Goal: Task Accomplishment & Management: Manage account settings

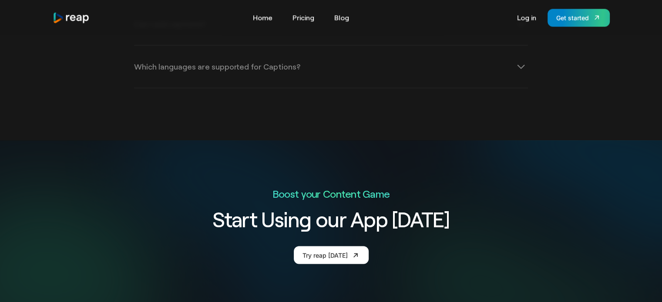
scroll to position [1234, 0]
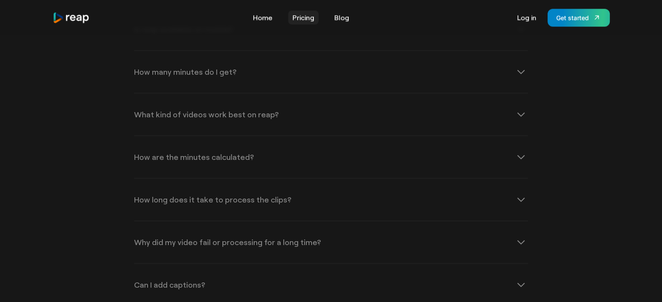
click at [310, 15] on link "Pricing" at bounding box center [303, 17] width 30 height 14
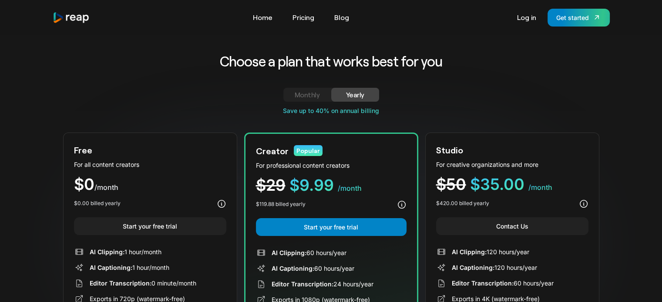
click at [311, 88] on link "Monthly" at bounding box center [307, 95] width 48 height 14
click at [311, 92] on div "Monthly" at bounding box center [307, 95] width 27 height 10
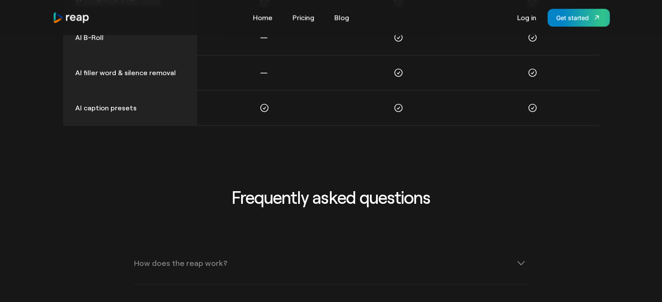
scroll to position [1175, 0]
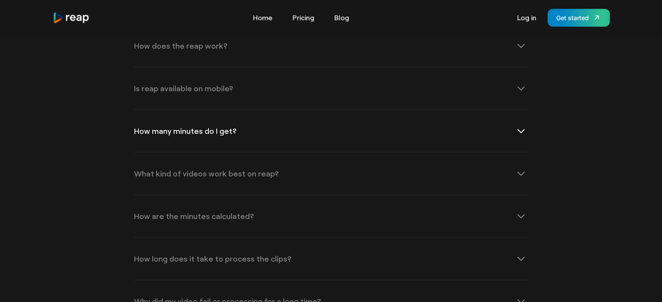
click at [312, 135] on div "How many minutes do I get?" at bounding box center [331, 131] width 394 height 42
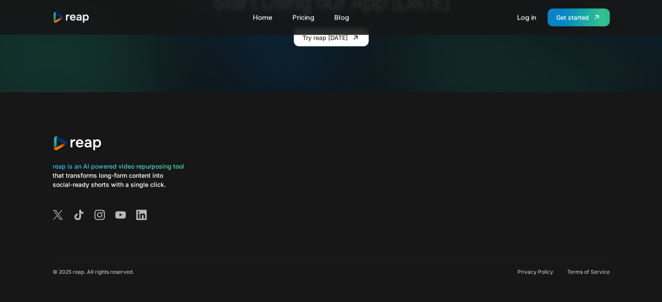
scroll to position [0, 0]
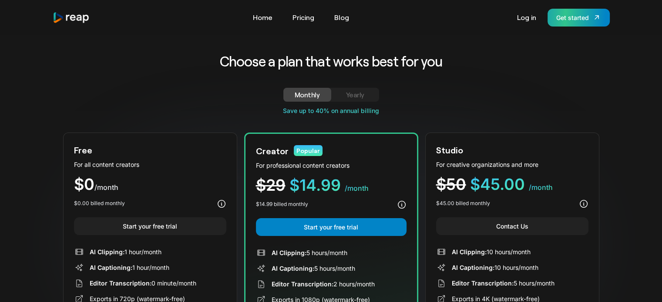
click at [577, 13] on div "Get started" at bounding box center [572, 17] width 33 height 9
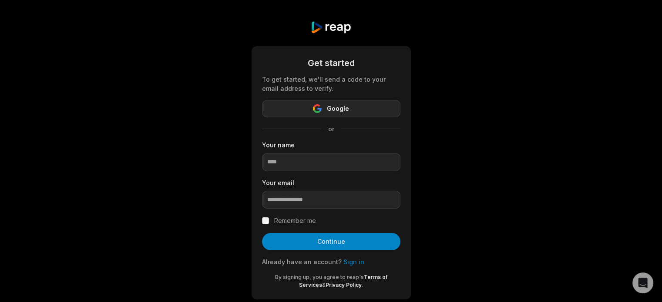
click at [339, 108] on span "Google" at bounding box center [338, 109] width 22 height 10
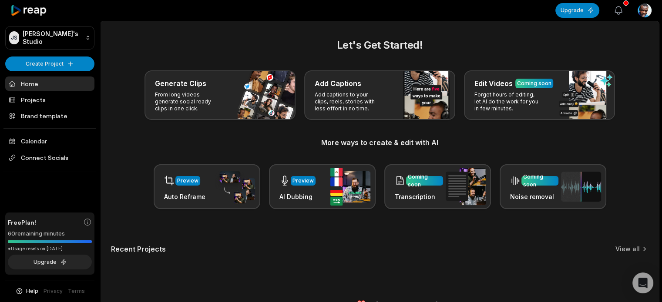
click at [619, 7] on icon "button" at bounding box center [618, 11] width 7 height 8
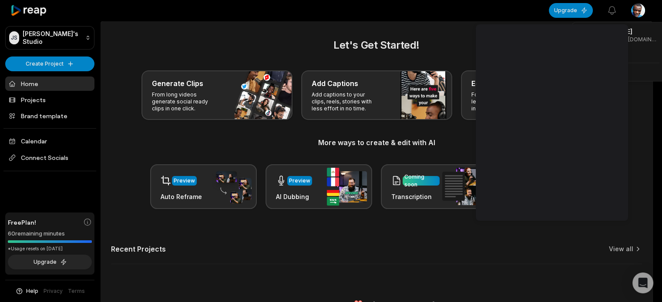
click at [641, 16] on html "JS John's Studio Create Project Home Projects Brand template Calendar Connect S…" at bounding box center [331, 151] width 662 height 302
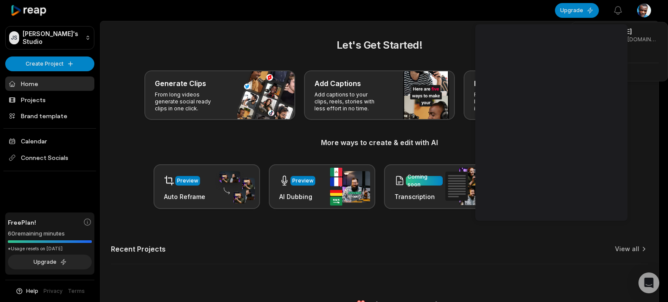
click at [646, 10] on html "JS John's Studio Create Project Home Projects Brand template Calendar Connect S…" at bounding box center [334, 151] width 668 height 302
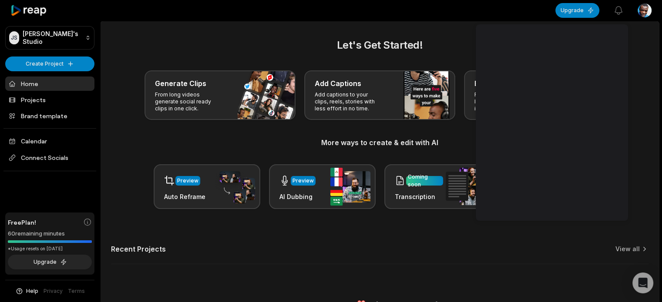
click at [469, 23] on main "Let's Get Started! Generate Clips From long videos generate social ready clips …" at bounding box center [379, 156] width 558 height 271
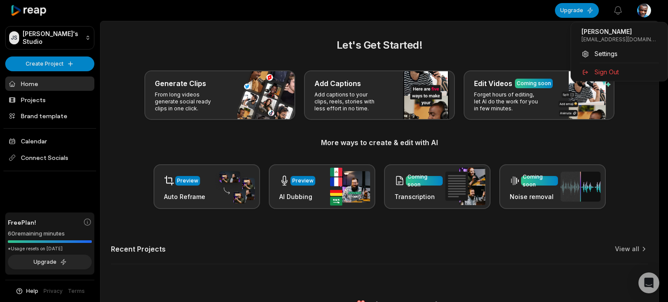
click at [647, 13] on html "JS John's Studio Create Project Home Projects Brand template Calendar Connect S…" at bounding box center [334, 151] width 668 height 302
click at [401, 255] on html "JS John's Studio Create Project Home Projects Brand template Calendar Connect S…" at bounding box center [334, 151] width 668 height 302
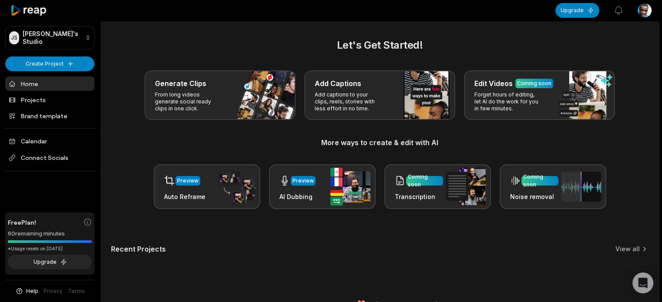
scroll to position [17, 0]
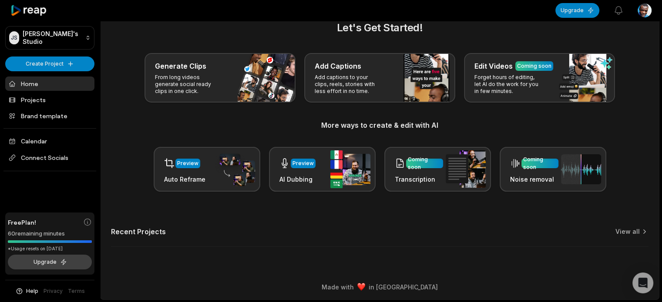
click at [37, 265] on button "Upgrade" at bounding box center [50, 262] width 84 height 15
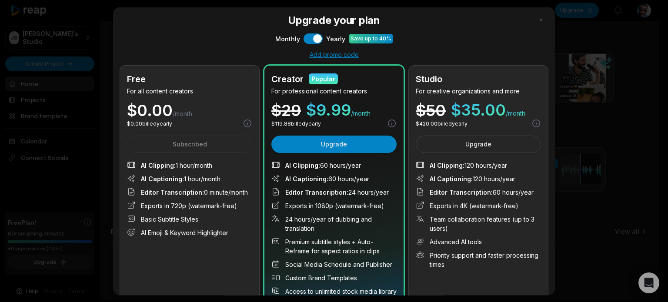
click at [43, 169] on div at bounding box center [334, 151] width 668 height 302
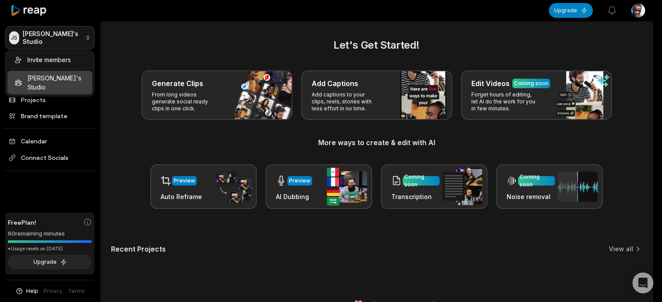
click at [27, 39] on html "JS John's Studio Create Project Home Projects Brand template Calendar Connect S…" at bounding box center [331, 151] width 662 height 302
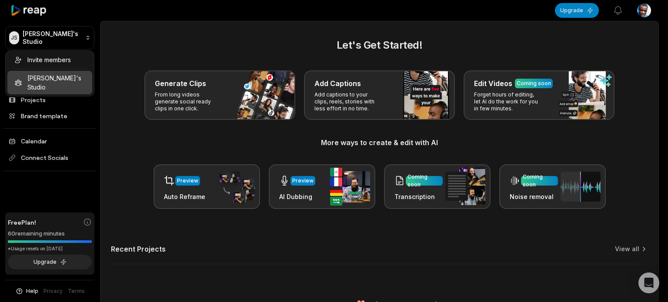
click at [18, 4] on html "JS John's Studio Create Project Home Projects Brand template Calendar Connect S…" at bounding box center [334, 151] width 668 height 302
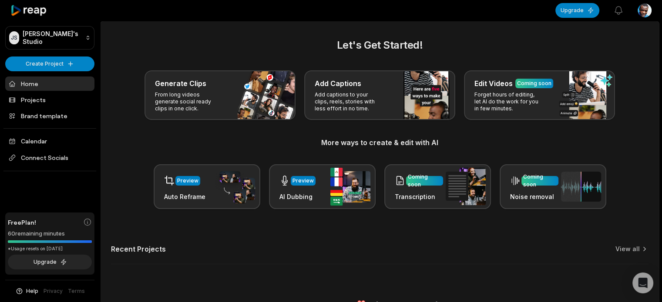
click at [17, 12] on icon at bounding box center [28, 11] width 37 height 12
click at [644, 13] on html "JS John's Studio Create Project Home Projects Brand template Calendar Connect S…" at bounding box center [331, 151] width 662 height 302
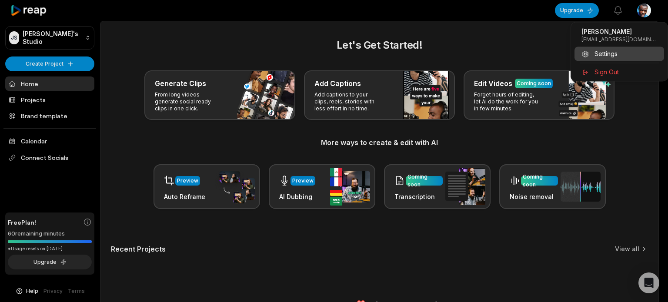
click at [607, 54] on span "Settings" at bounding box center [606, 53] width 23 height 9
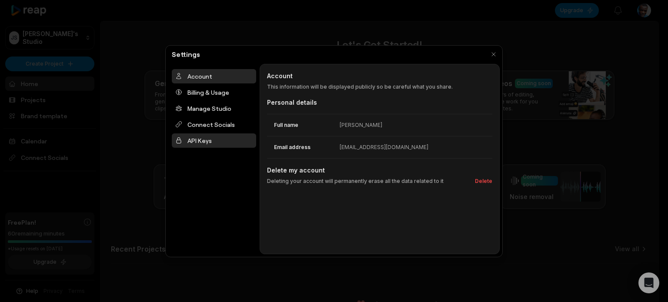
click at [224, 146] on div "API Keys" at bounding box center [214, 141] width 84 height 14
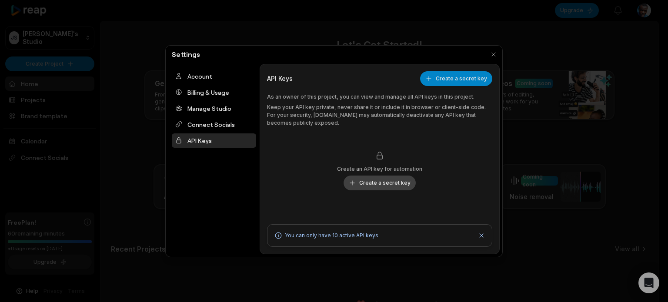
click at [368, 184] on button "Create a secret key" at bounding box center [380, 183] width 72 height 15
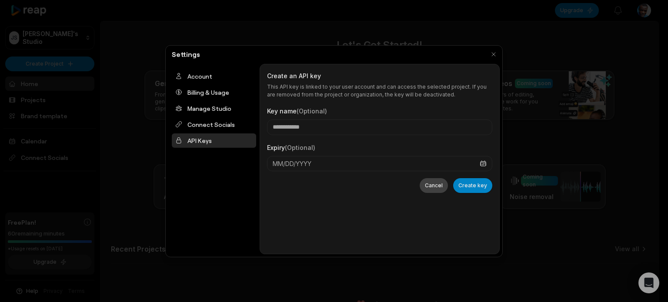
click at [430, 187] on button "Cancel" at bounding box center [434, 185] width 28 height 15
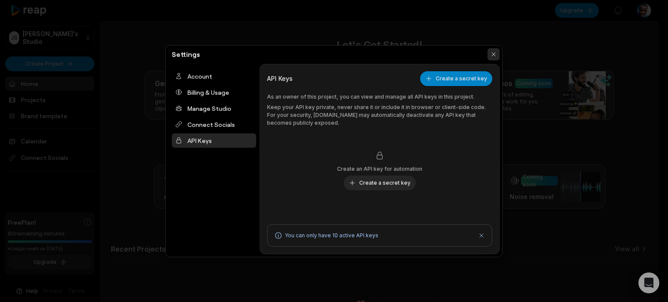
click at [495, 54] on button "button" at bounding box center [494, 54] width 12 height 12
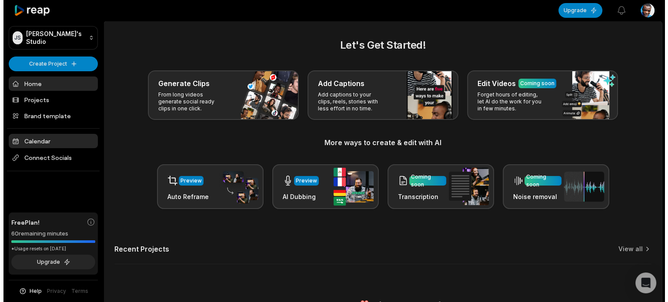
scroll to position [17, 0]
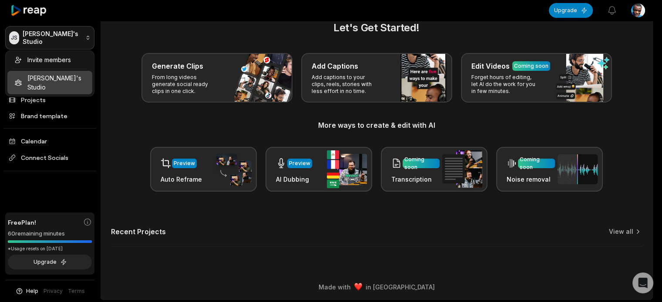
click at [64, 41] on html "JS John's Studio Create Project Home Projects Brand template Calendar Connect S…" at bounding box center [331, 134] width 662 height 302
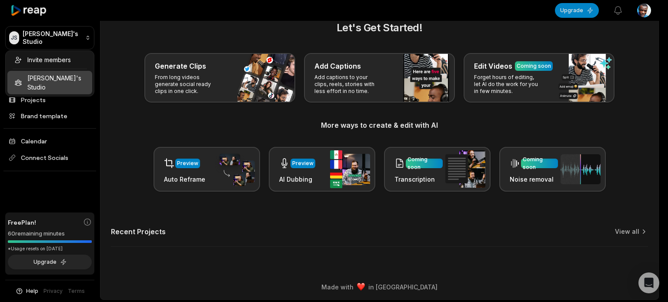
click at [110, 160] on html "JS John's Studio Create Project Home Projects Brand template Calendar Connect S…" at bounding box center [334, 134] width 668 height 302
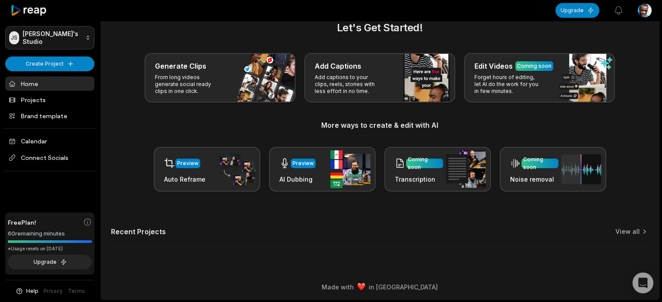
click at [87, 37] on html "JS John's Studio Create Project Home Projects Brand template Calendar Connect S…" at bounding box center [331, 134] width 662 height 302
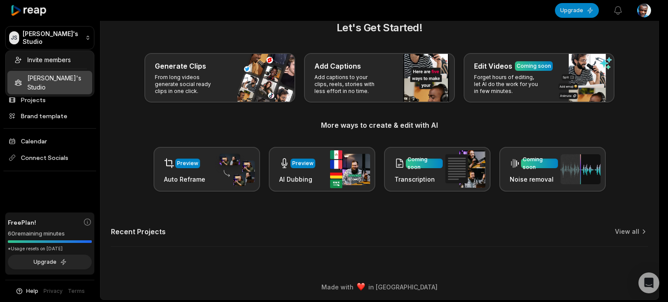
click at [650, 9] on html "JS John's Studio Create Project Home Projects Brand template Calendar Connect S…" at bounding box center [334, 134] width 668 height 302
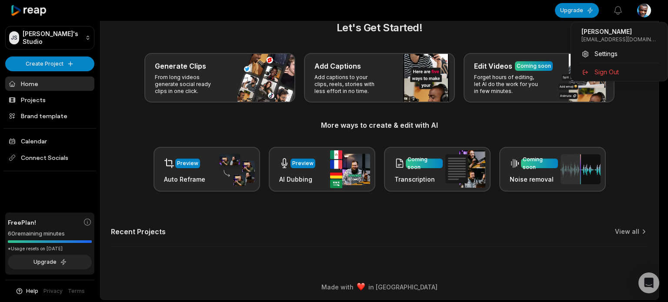
click at [649, 9] on html "JS John's Studio Create Project Home Projects Brand template Calendar Connect S…" at bounding box center [334, 134] width 668 height 302
click at [626, 51] on div "Settings" at bounding box center [620, 54] width 90 height 14
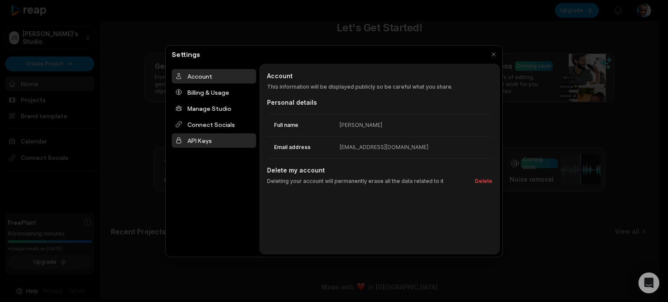
click at [206, 142] on div "API Keys" at bounding box center [214, 141] width 84 height 14
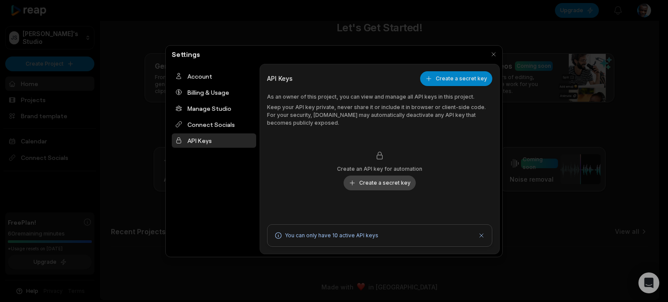
click at [399, 186] on button "Create a secret key" at bounding box center [380, 183] width 72 height 15
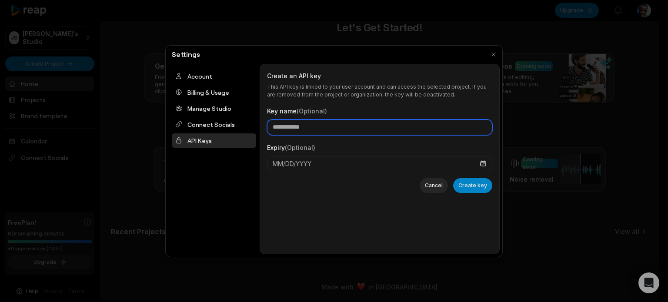
click at [297, 130] on input "Key name (Optional)" at bounding box center [379, 128] width 225 height 16
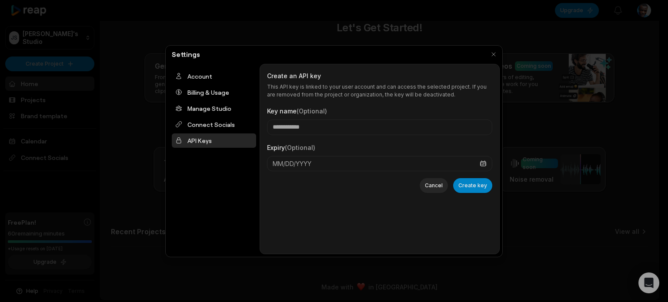
click at [305, 206] on div "Create an API key This API key is linked to your user account and can access th…" at bounding box center [379, 159] width 225 height 176
click at [482, 186] on button "Create key" at bounding box center [472, 185] width 39 height 15
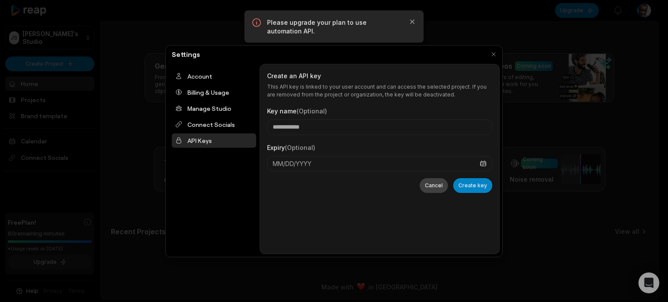
click at [435, 186] on button "Cancel" at bounding box center [434, 185] width 28 height 15
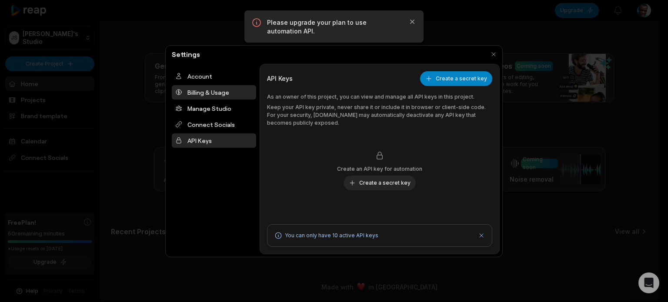
click at [207, 90] on div "Billing & Usage" at bounding box center [214, 92] width 84 height 14
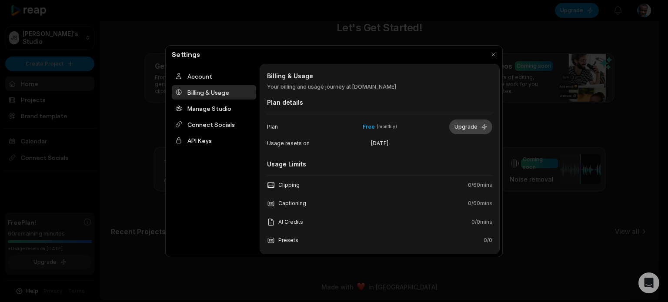
click at [459, 127] on button "Upgrade" at bounding box center [470, 127] width 43 height 15
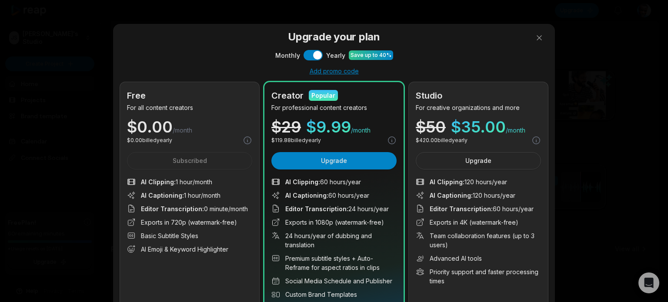
scroll to position [0, 0]
click at [307, 51] on div "Settings" at bounding box center [334, 54] width 332 height 12
click at [308, 56] on div "Settings" at bounding box center [334, 54] width 332 height 12
click at [313, 56] on div "Settings" at bounding box center [334, 54] width 332 height 12
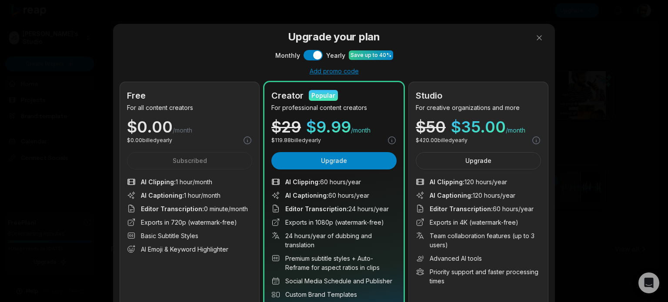
click at [305, 57] on div "Settings" at bounding box center [334, 54] width 332 height 12
click at [267, 61] on div "Settings Account Billing & Usage Manage Studio Connect Socials API Keys Billing…" at bounding box center [334, 151] width 338 height 212
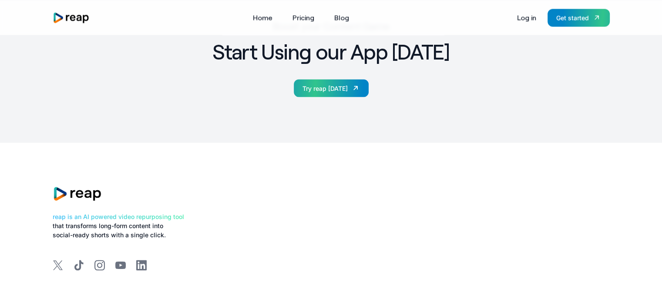
scroll to position [1470, 0]
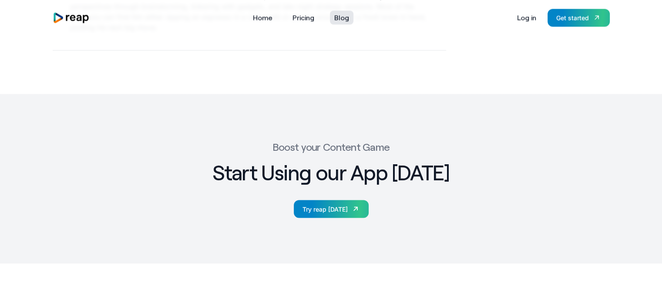
click at [343, 20] on link "Blog" at bounding box center [341, 17] width 23 height 14
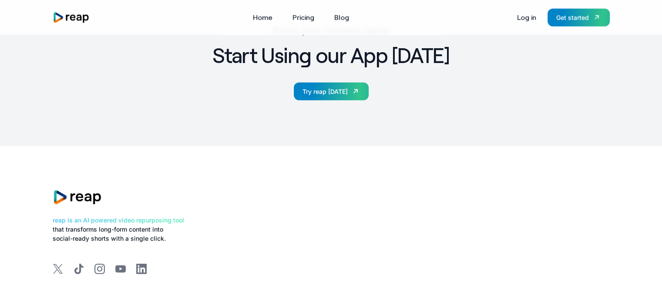
scroll to position [2539, 0]
